Goal: Task Accomplishment & Management: Use online tool/utility

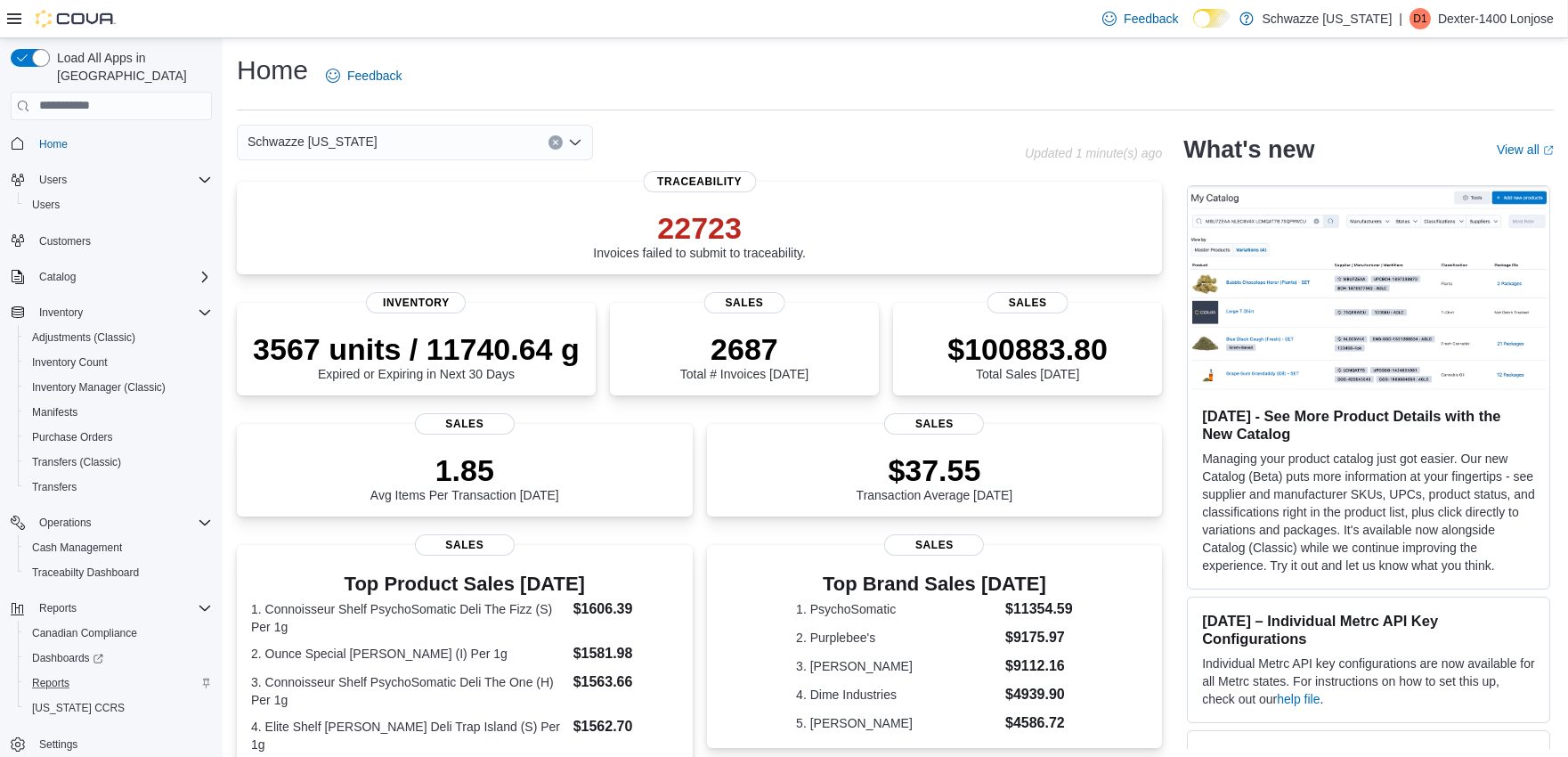
click at [82, 673] on div "Reports" at bounding box center [119, 683] width 187 height 21
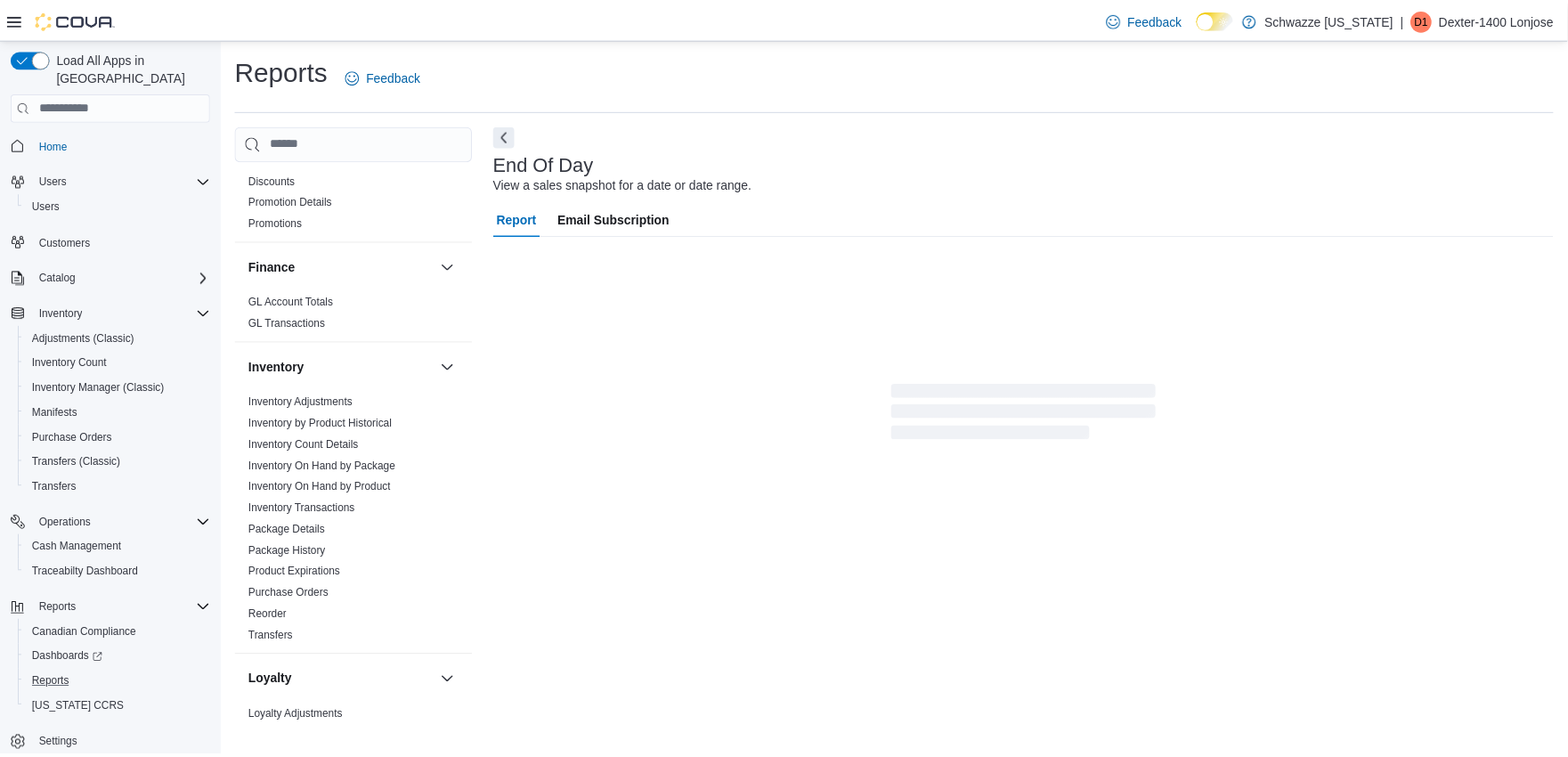
scroll to position [395, 0]
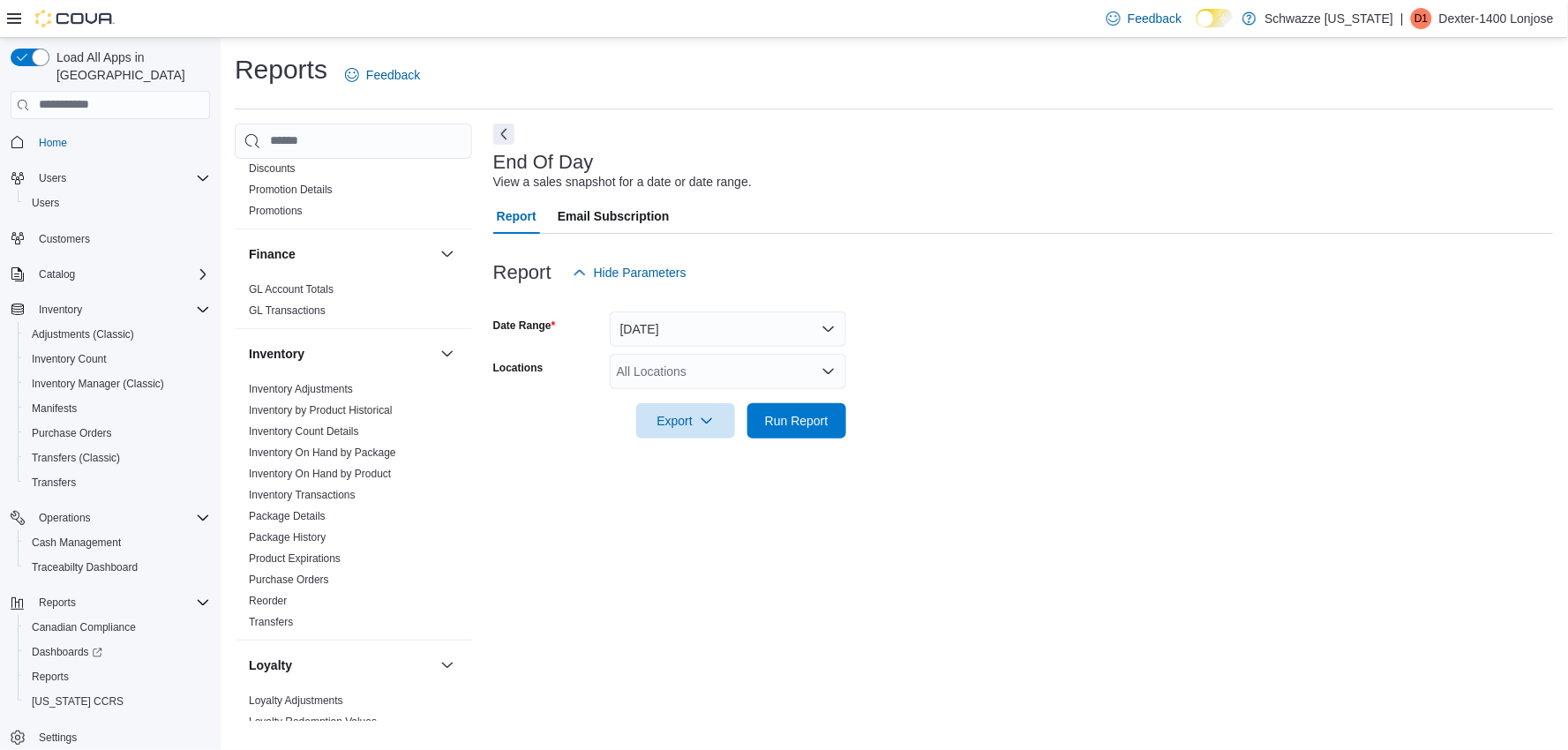
click at [649, 365] on div "All Locations" at bounding box center [728, 371] width 236 height 35
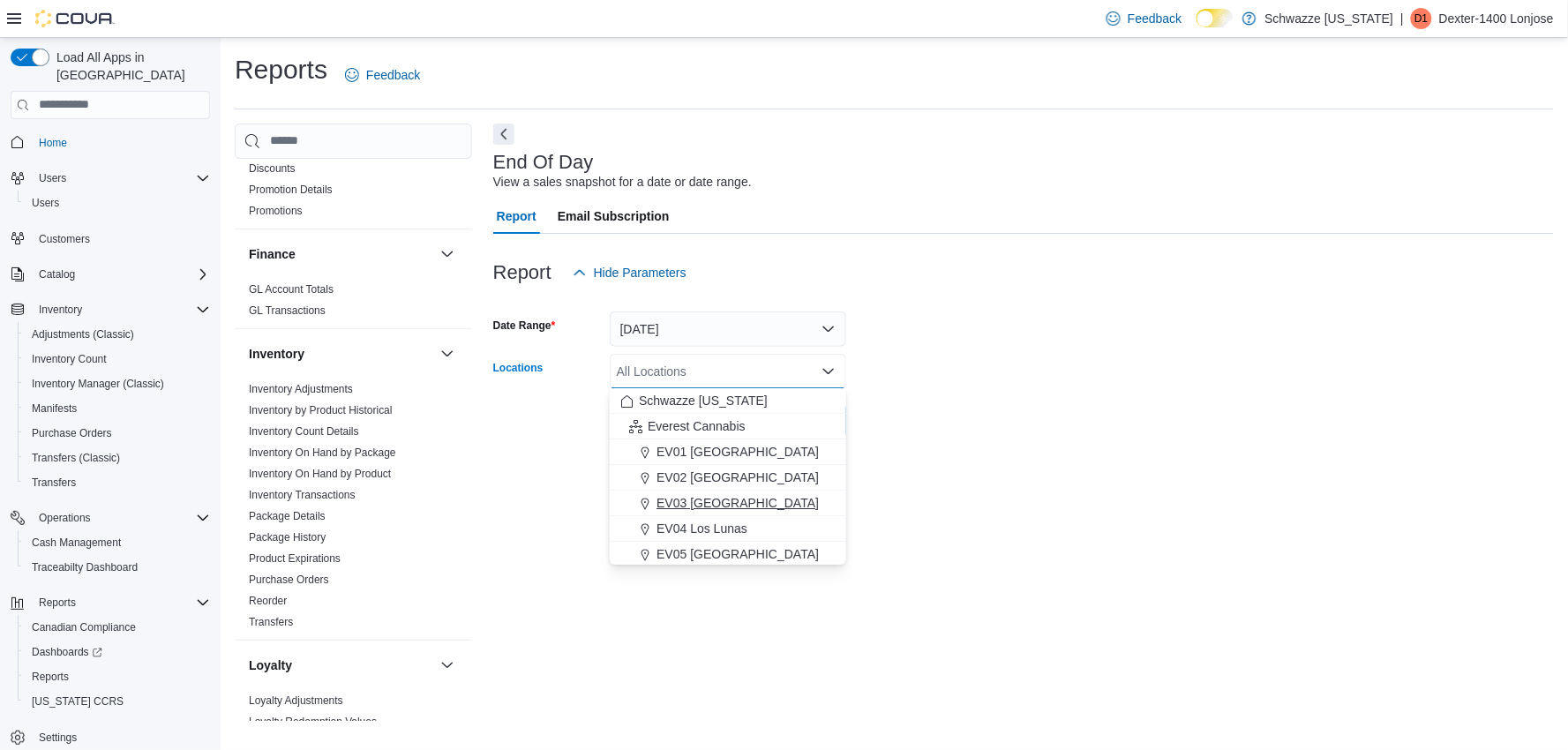
click at [694, 491] on button "EV03 [GEOGRAPHIC_DATA]" at bounding box center [728, 504] width 236 height 26
click at [998, 478] on div "End Of Day View a sales snapshot for a date or date range. Report Email Subscri…" at bounding box center [1023, 422] width 1060 height 598
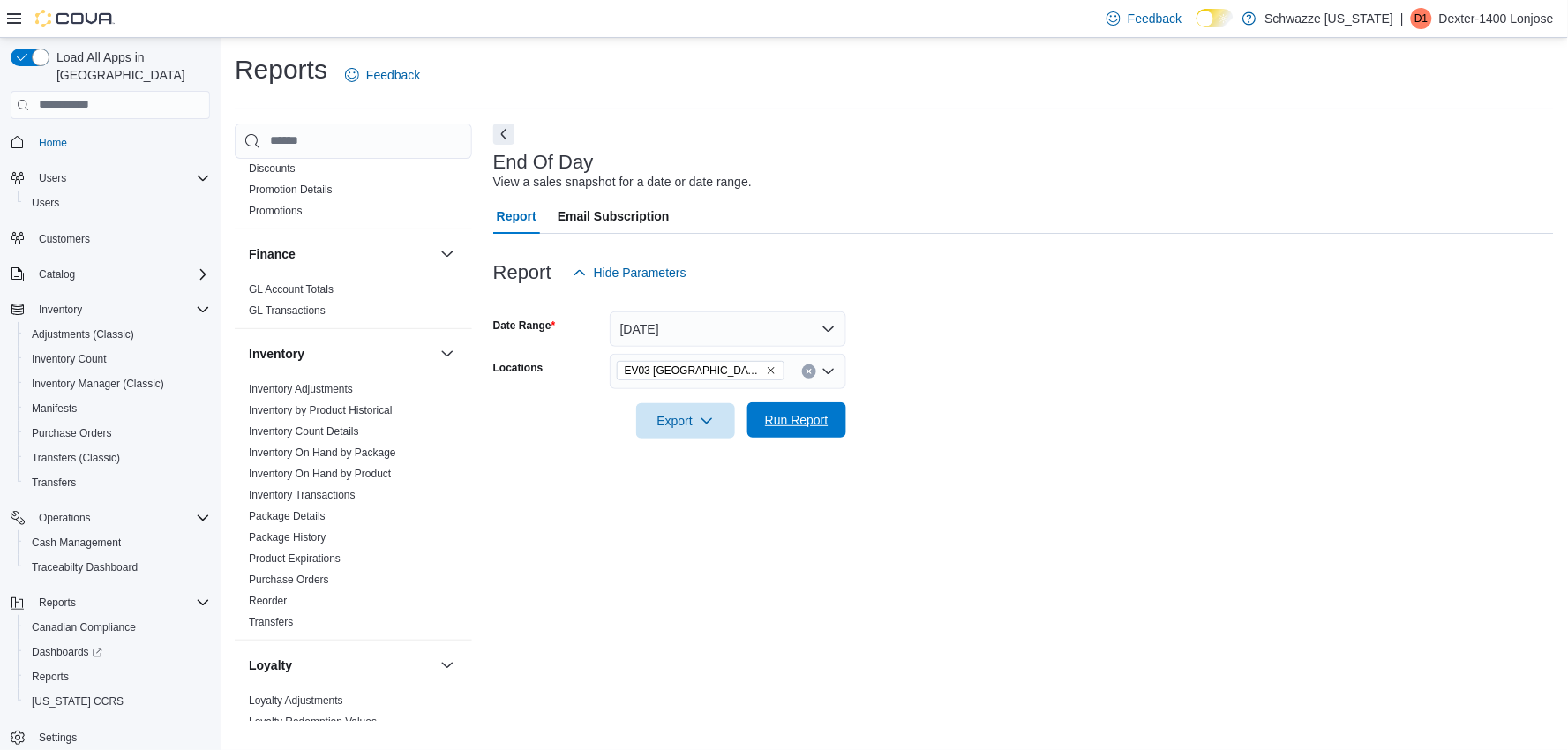
click at [808, 420] on span "Run Report" at bounding box center [796, 420] width 63 height 17
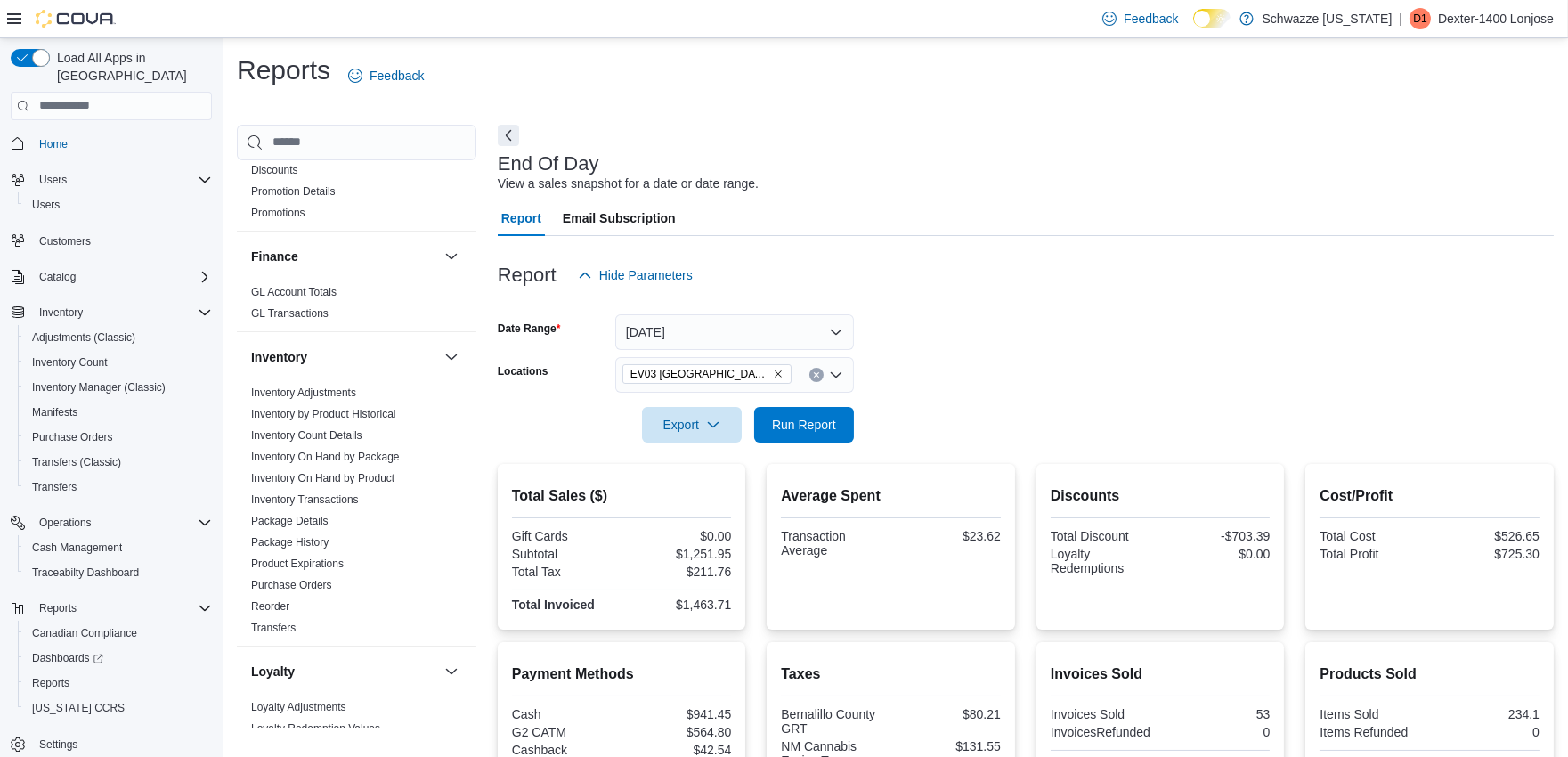
scroll to position [99, 0]
